Goal: Task Accomplishment & Management: Manage account settings

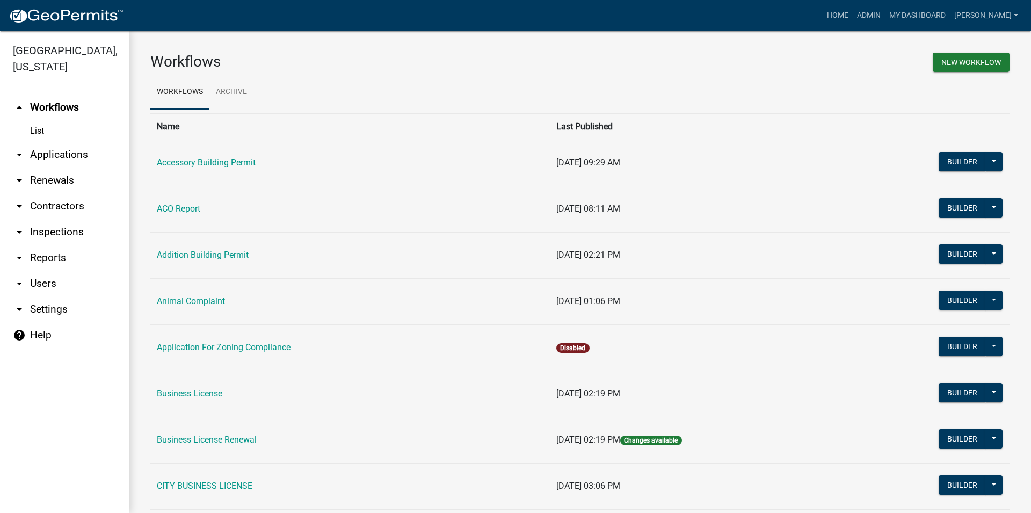
click at [31, 233] on link "arrow_drop_down Inspections" at bounding box center [64, 232] width 129 height 26
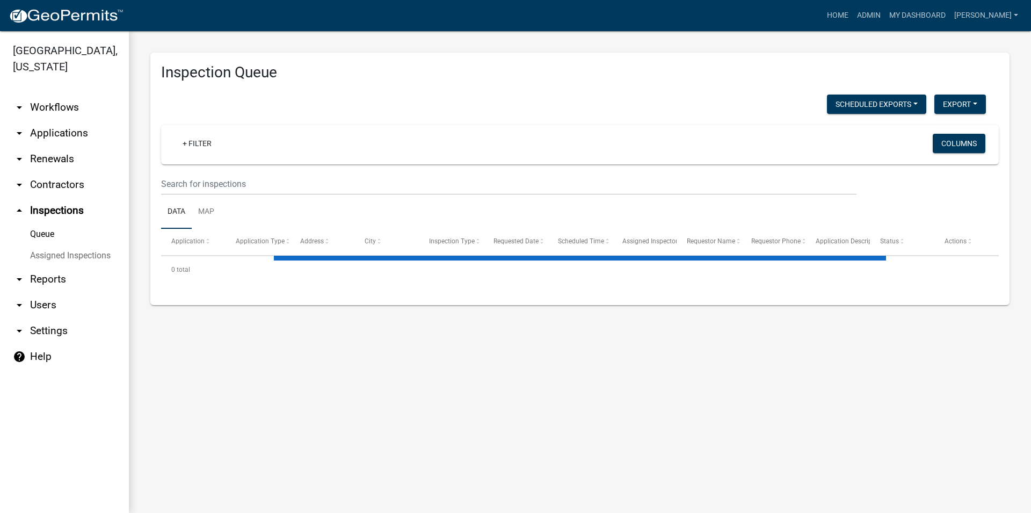
click at [26, 231] on link "Queue" at bounding box center [64, 233] width 129 height 21
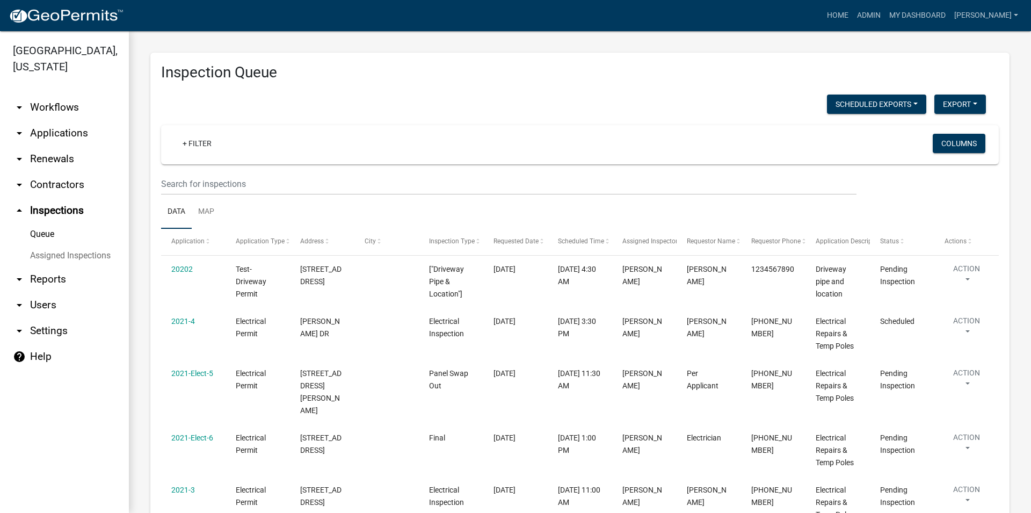
click at [46, 256] on link "Assigned Inspections" at bounding box center [64, 255] width 129 height 21
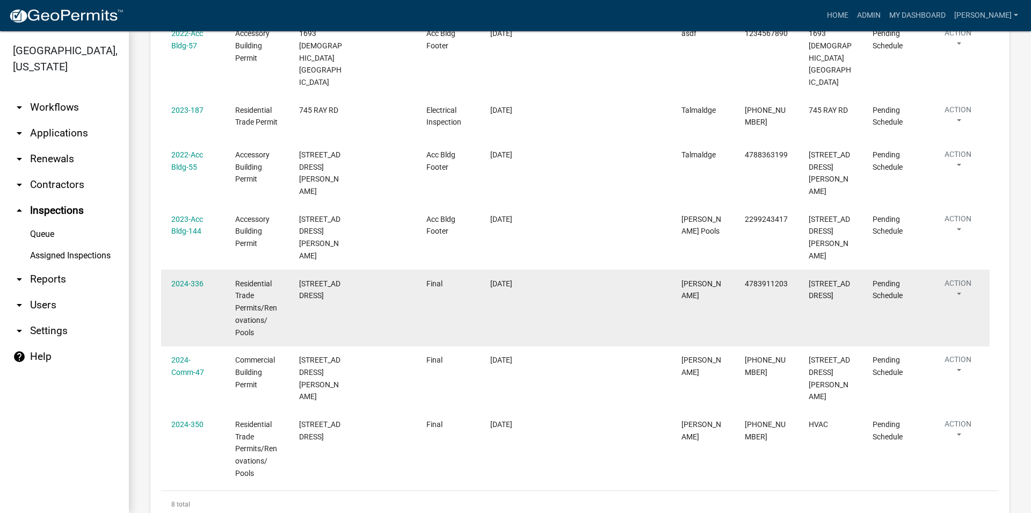
scroll to position [306, 0]
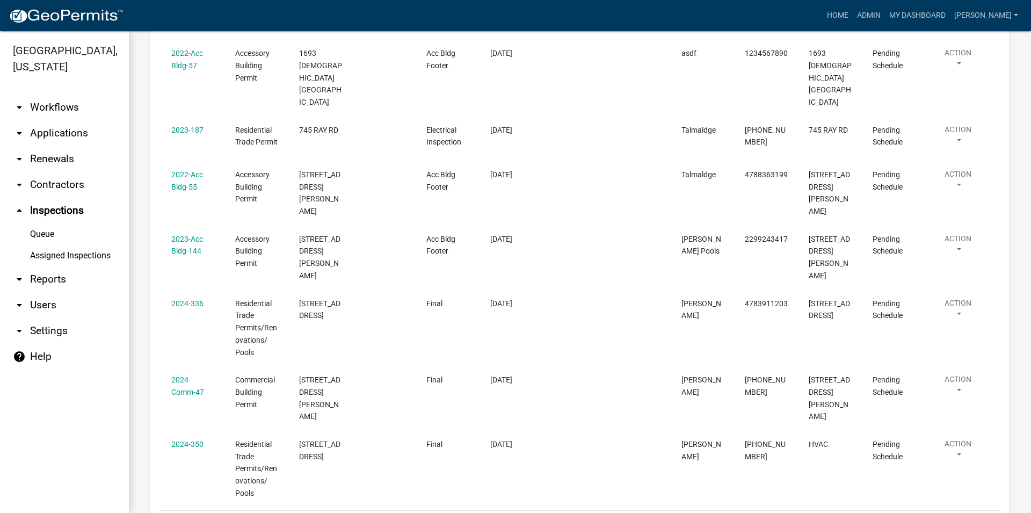
click at [105, 241] on link "Queue" at bounding box center [64, 233] width 129 height 21
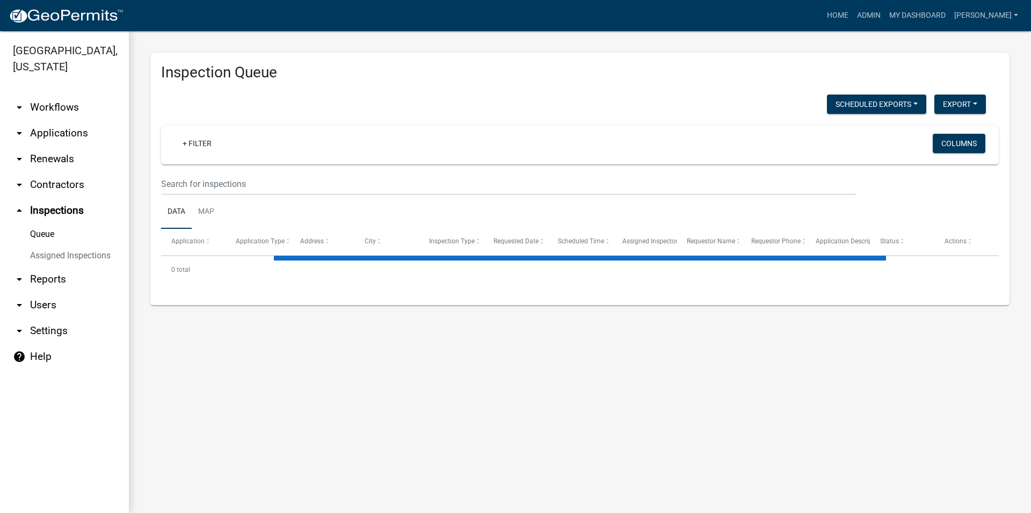
click at [95, 258] on link "Assigned Inspections" at bounding box center [64, 255] width 129 height 21
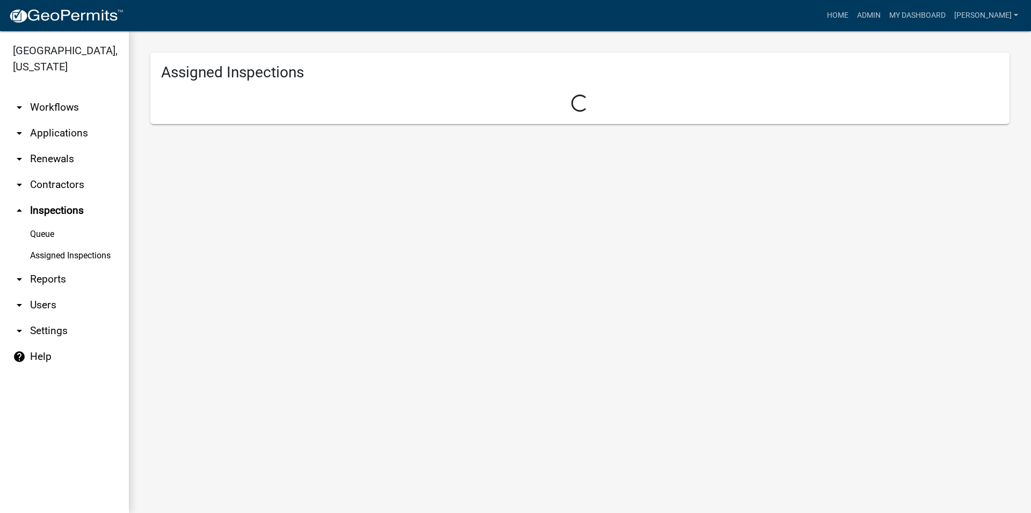
click at [91, 251] on link "Assigned Inspections" at bounding box center [64, 255] width 129 height 21
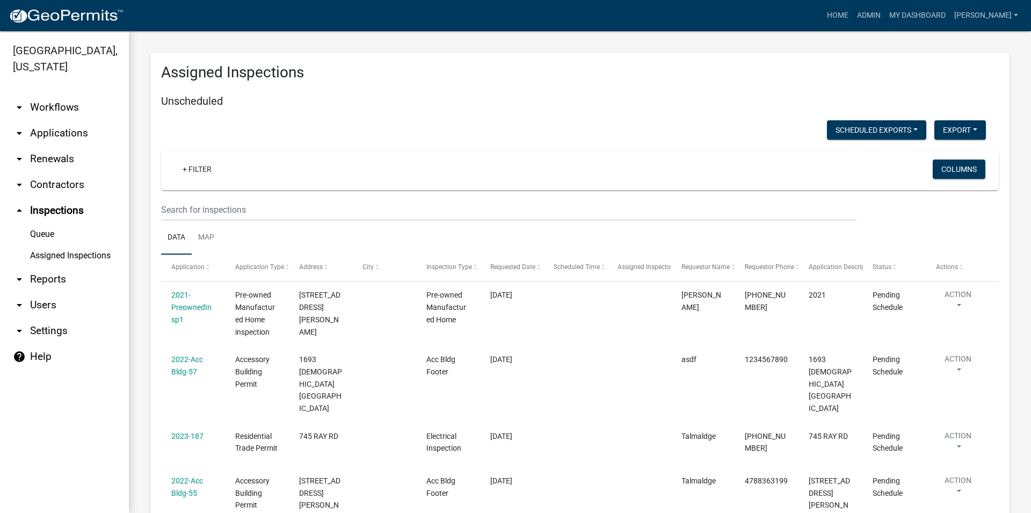
scroll to position [184, 0]
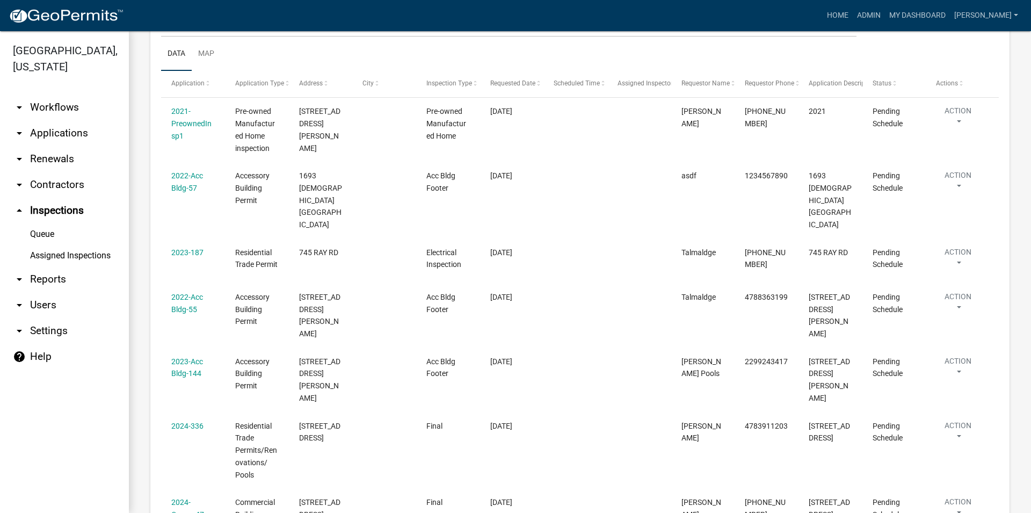
click at [96, 263] on link "Assigned Inspections" at bounding box center [64, 255] width 129 height 21
click at [80, 252] on link "Assigned Inspections" at bounding box center [64, 255] width 129 height 21
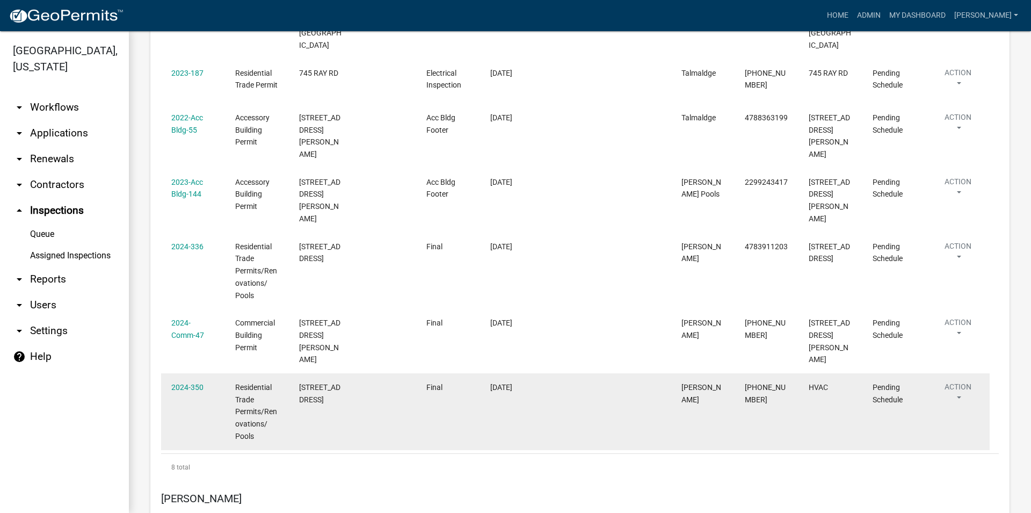
scroll to position [367, 0]
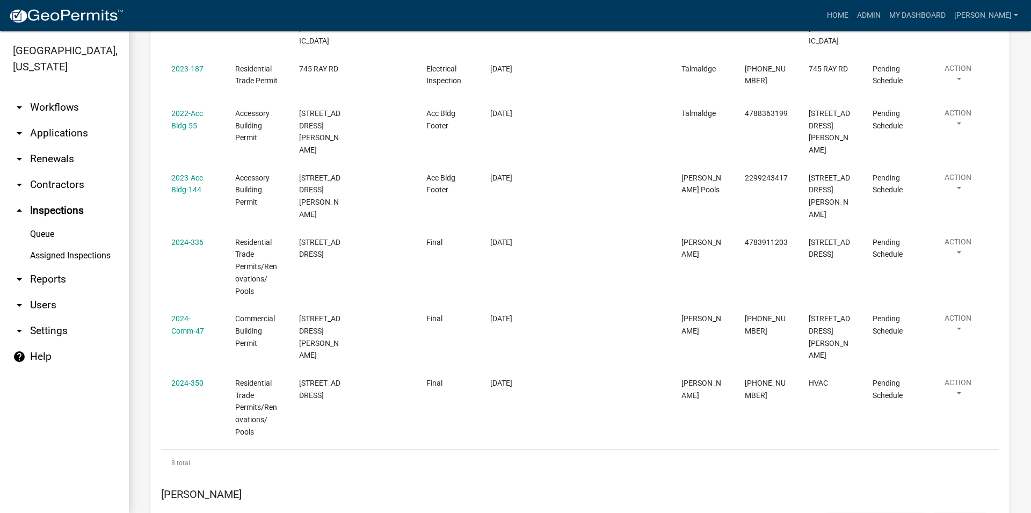
click at [64, 238] on link "Queue" at bounding box center [64, 233] width 129 height 21
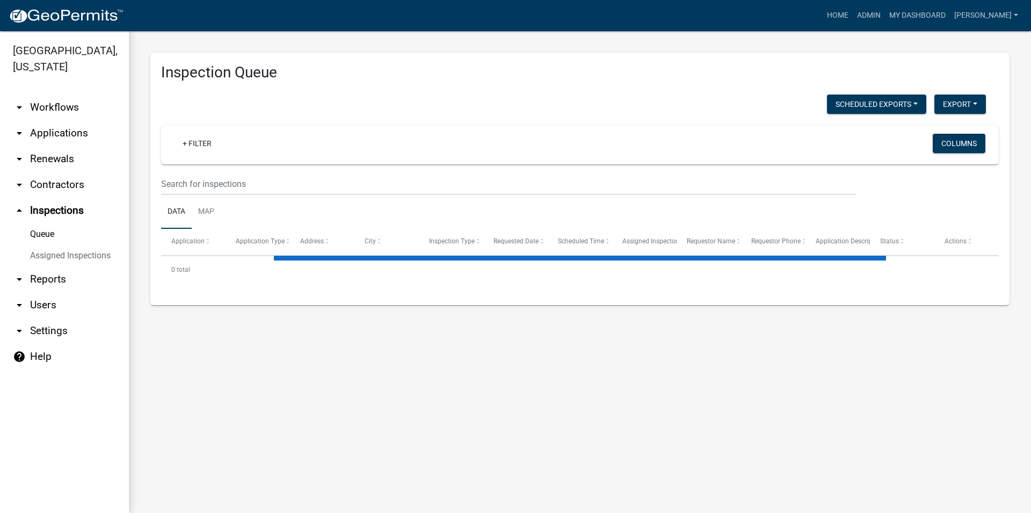
click at [71, 259] on link "Assigned Inspections" at bounding box center [64, 255] width 129 height 21
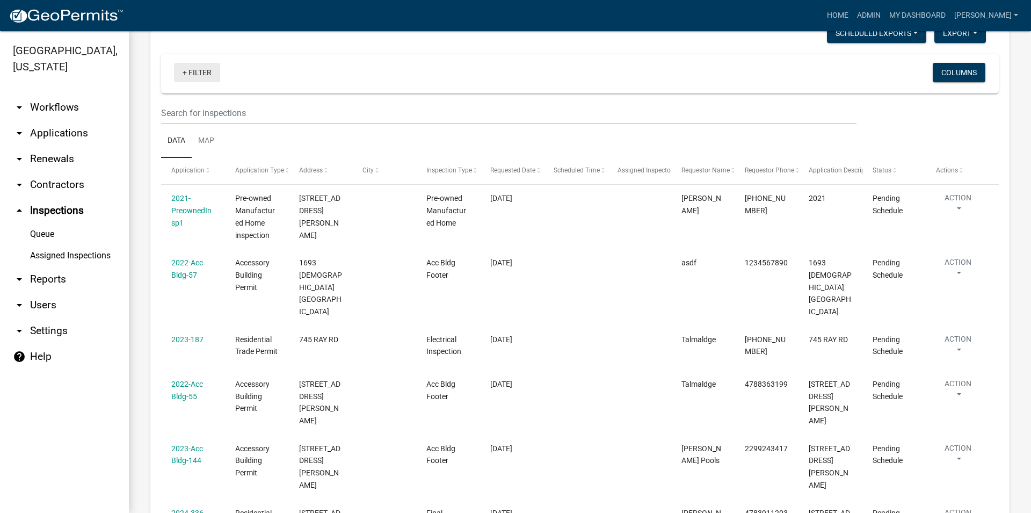
scroll to position [61, 0]
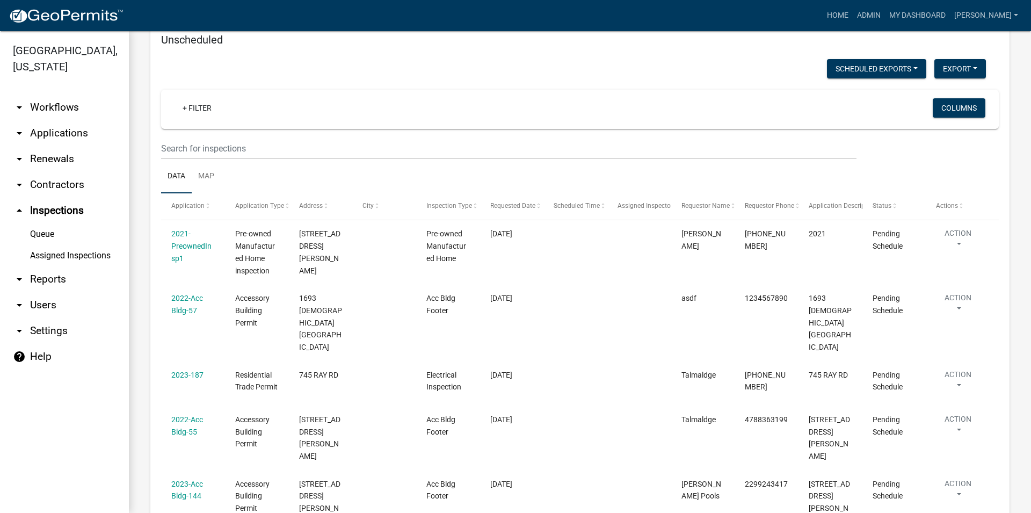
click at [211, 120] on div "+ Filter" at bounding box center [442, 109] width 552 height 22
click at [209, 118] on div "+ Filter" at bounding box center [442, 109] width 552 height 22
click at [200, 112] on link "+ Filter" at bounding box center [197, 107] width 46 height 19
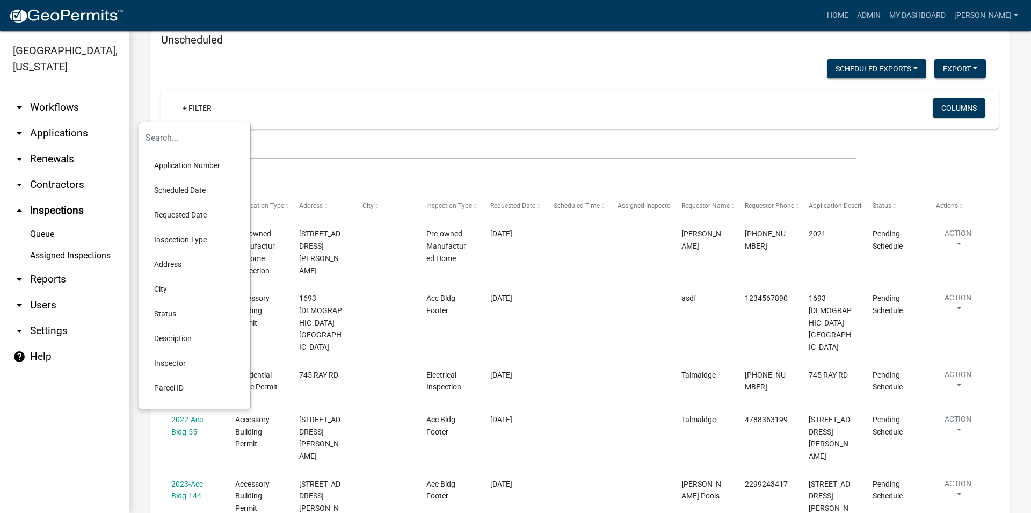
click at [200, 189] on li "Scheduled Date" at bounding box center [195, 190] width 98 height 25
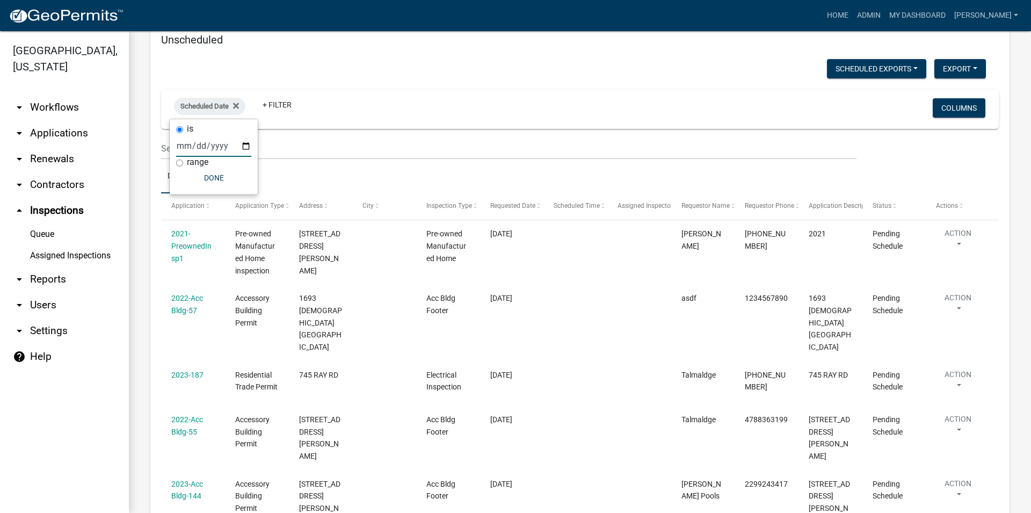
click at [204, 138] on input "date" at bounding box center [213, 146] width 75 height 22
click at [235, 149] on input "date" at bounding box center [213, 146] width 75 height 22
type input "[DATE]"
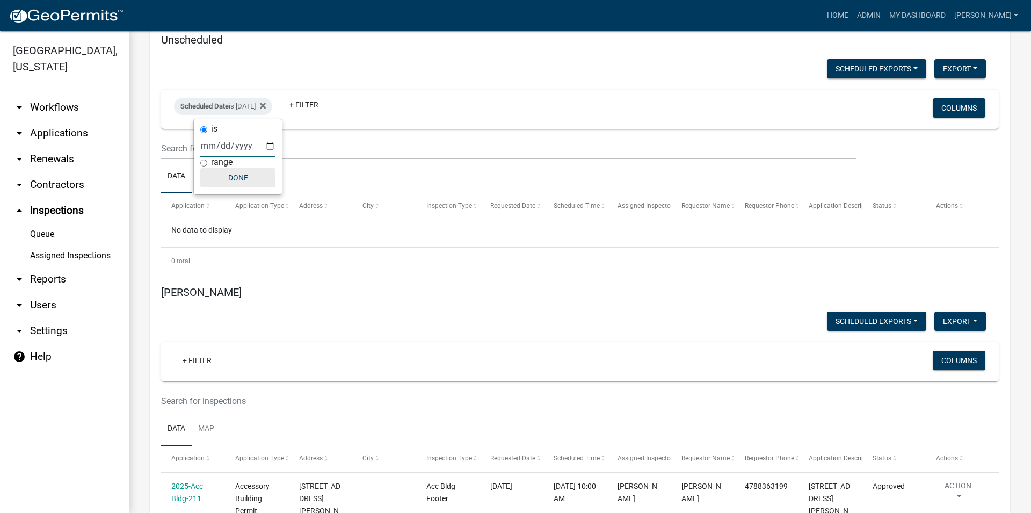
click at [256, 183] on button "Done" at bounding box center [237, 177] width 75 height 19
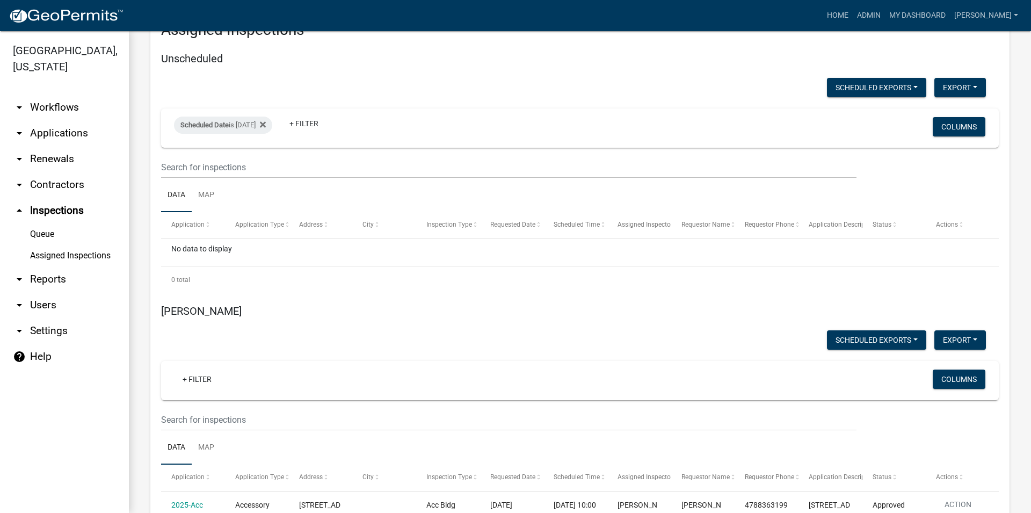
scroll to position [0, 0]
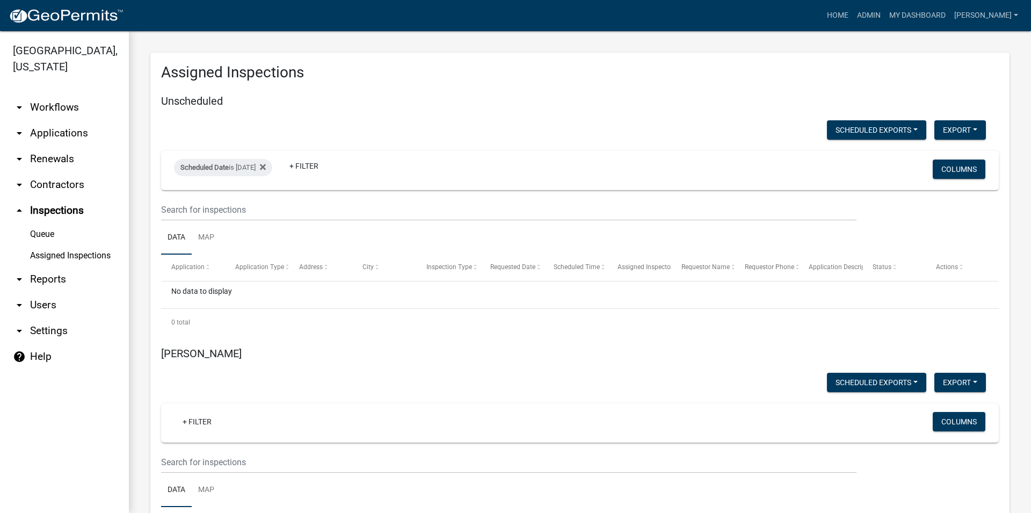
click at [200, 350] on h5 "[PERSON_NAME]" at bounding box center [580, 353] width 838 height 13
drag, startPoint x: 199, startPoint y: 363, endPoint x: 204, endPoint y: 354, distance: 9.9
click at [206, 353] on h5 "[PERSON_NAME]" at bounding box center [580, 353] width 838 height 13
click at [204, 353] on h5 "[PERSON_NAME]" at bounding box center [580, 353] width 838 height 13
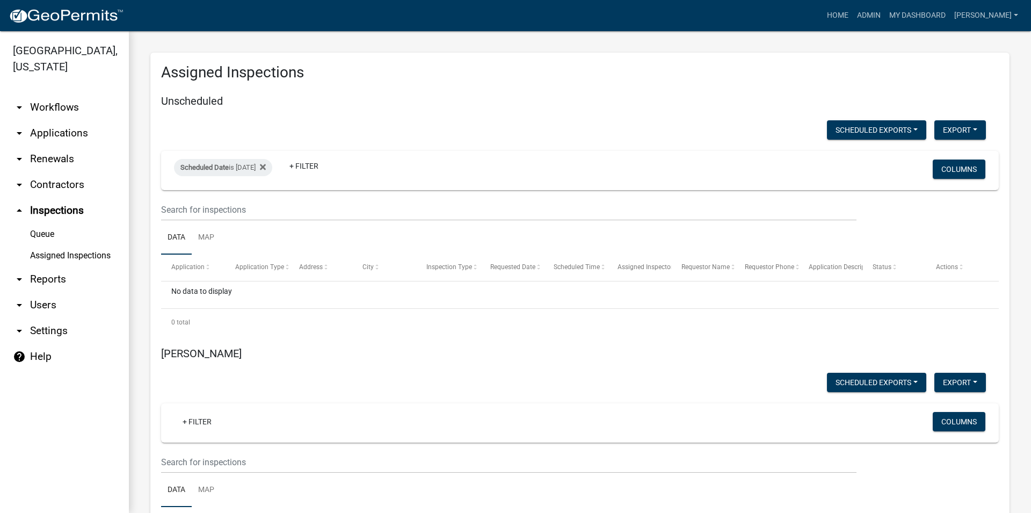
click at [191, 286] on div "No data to display" at bounding box center [580, 294] width 838 height 27
click at [196, 276] on datatable-header-cell "Application" at bounding box center [193, 268] width 64 height 26
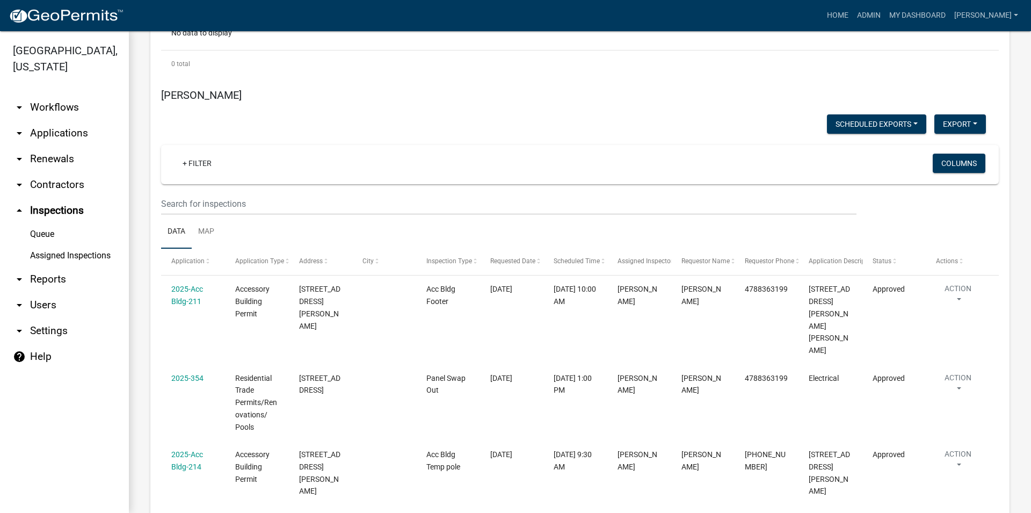
scroll to position [245, 0]
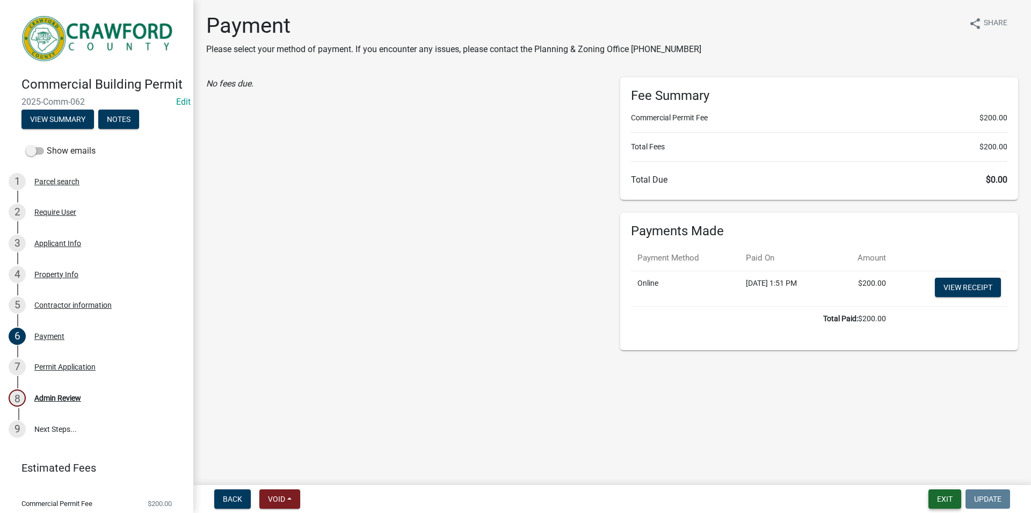
click at [951, 499] on button "Exit" at bounding box center [945, 498] width 33 height 19
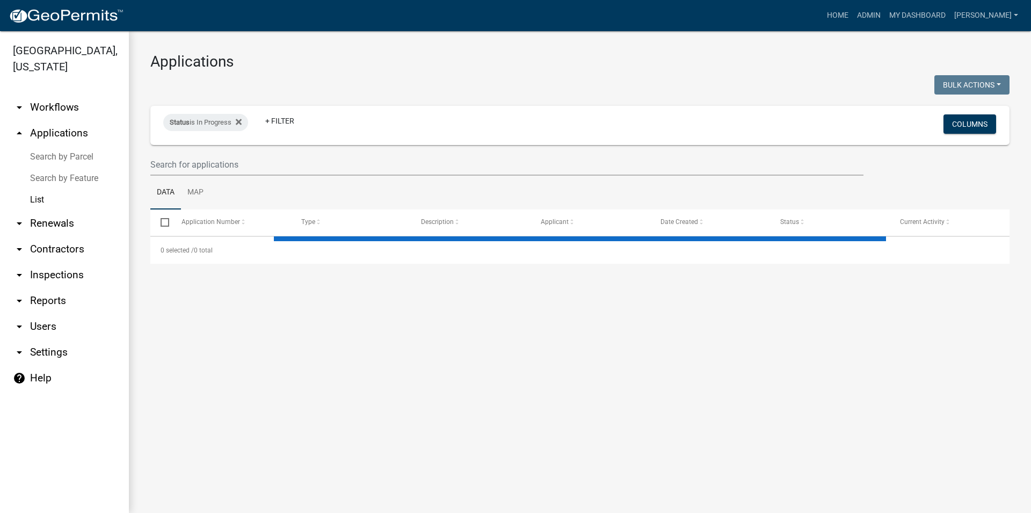
select select "3: 100"
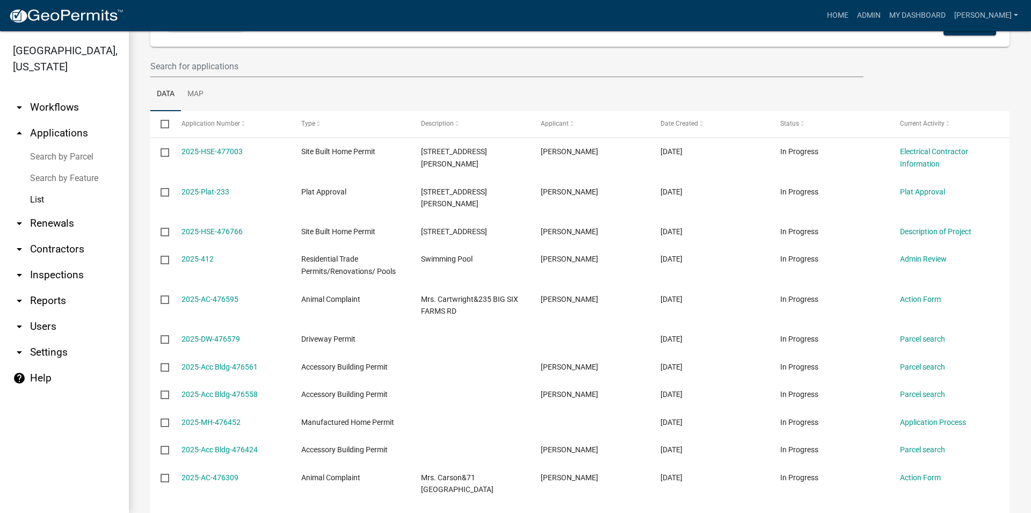
scroll to position [61, 0]
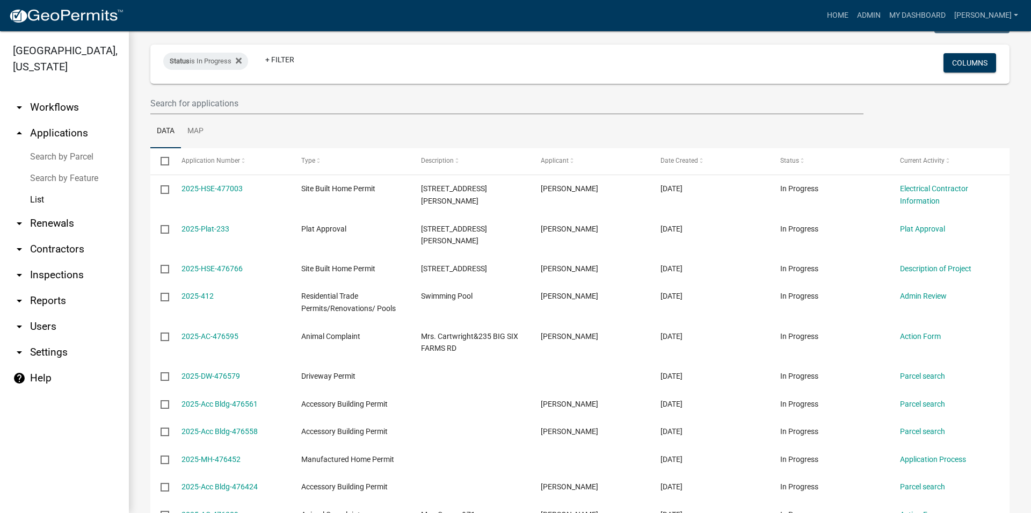
click at [66, 280] on link "arrow_drop_down Inspections" at bounding box center [64, 275] width 129 height 26
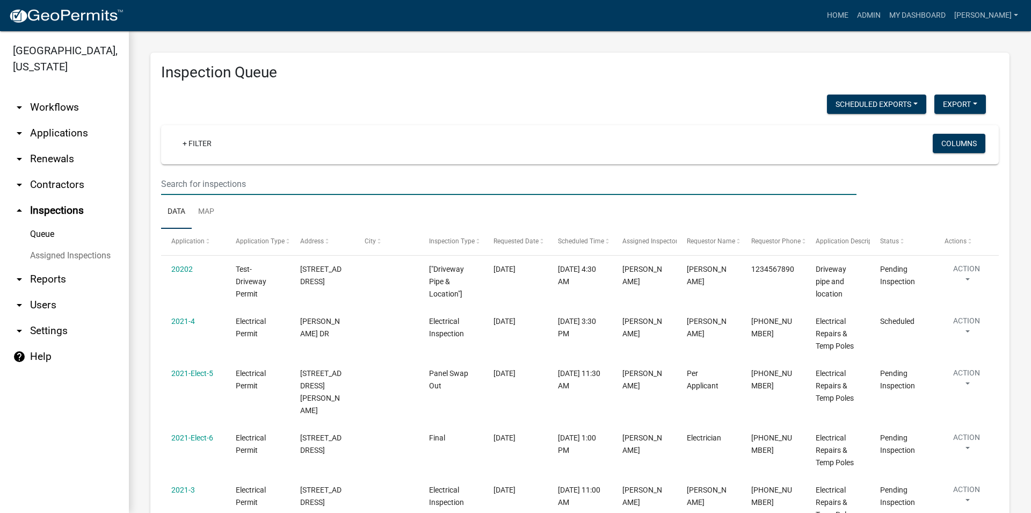
click at [219, 187] on input "text" at bounding box center [509, 184] width 696 height 22
click at [198, 136] on link "+ Filter" at bounding box center [197, 143] width 46 height 19
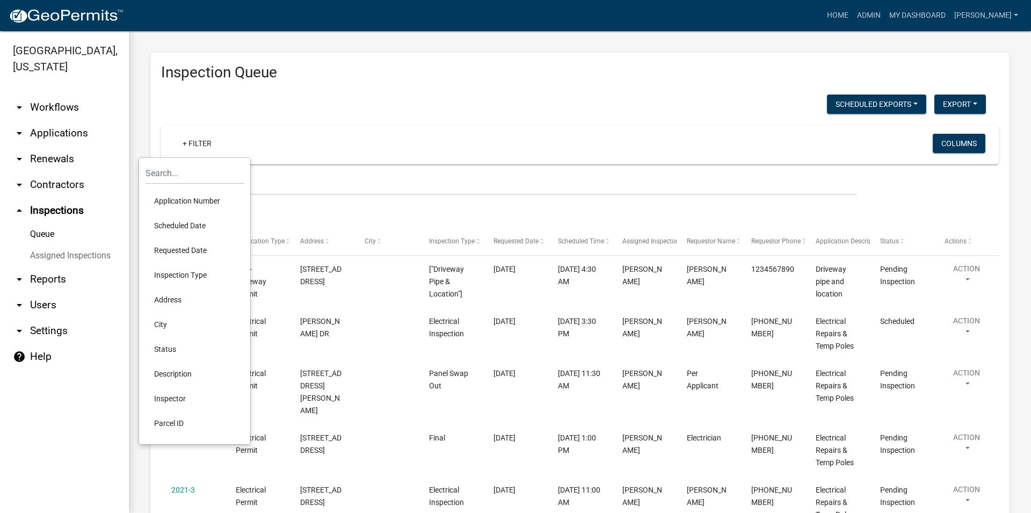
click at [195, 224] on li "Scheduled Date" at bounding box center [195, 225] width 98 height 25
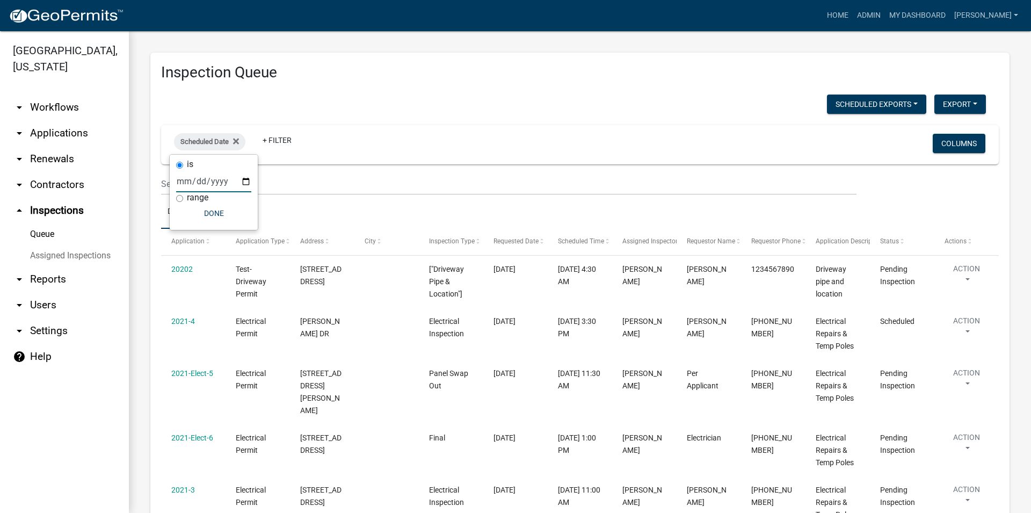
click at [209, 177] on input "date" at bounding box center [213, 181] width 75 height 22
click at [238, 176] on input "date" at bounding box center [213, 181] width 75 height 22
click at [240, 184] on input "date" at bounding box center [213, 181] width 75 height 22
type input "[DATE]"
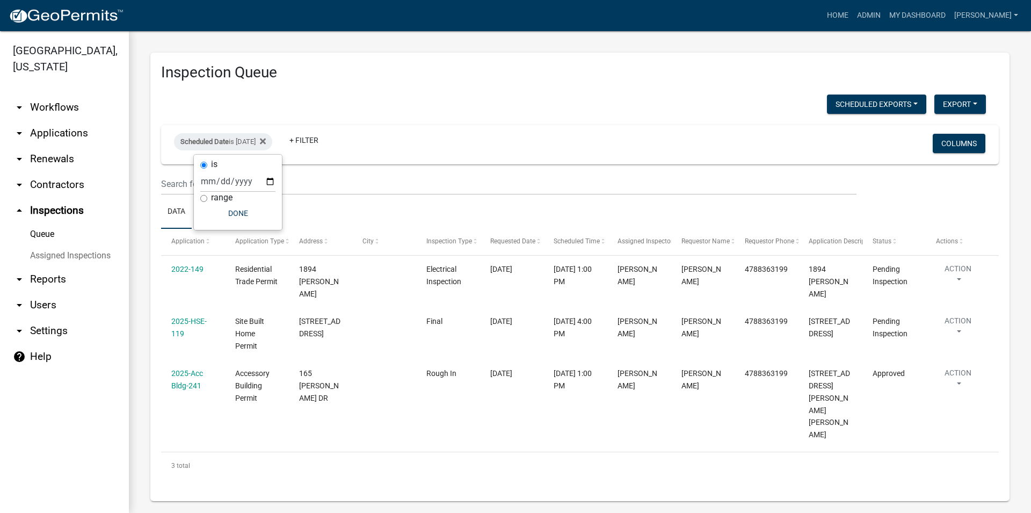
click at [349, 195] on ul "Data Map" at bounding box center [580, 212] width 838 height 34
